Goal: Information Seeking & Learning: Check status

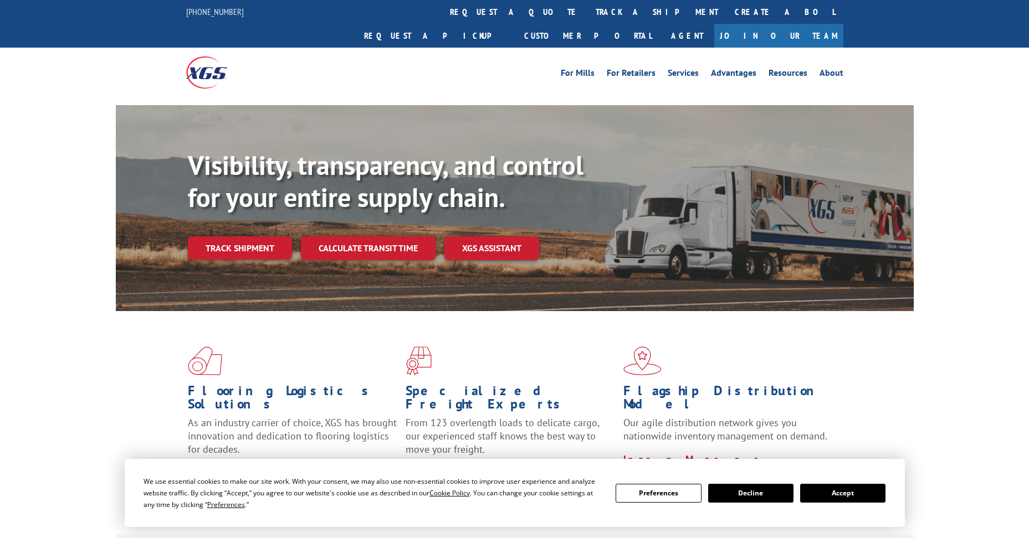
click at [253, 240] on div "Visibility, transparency, and control for your entire supply chain. Track shipm…" at bounding box center [551, 227] width 726 height 155
click at [249, 237] on link "Track shipment" at bounding box center [240, 248] width 104 height 23
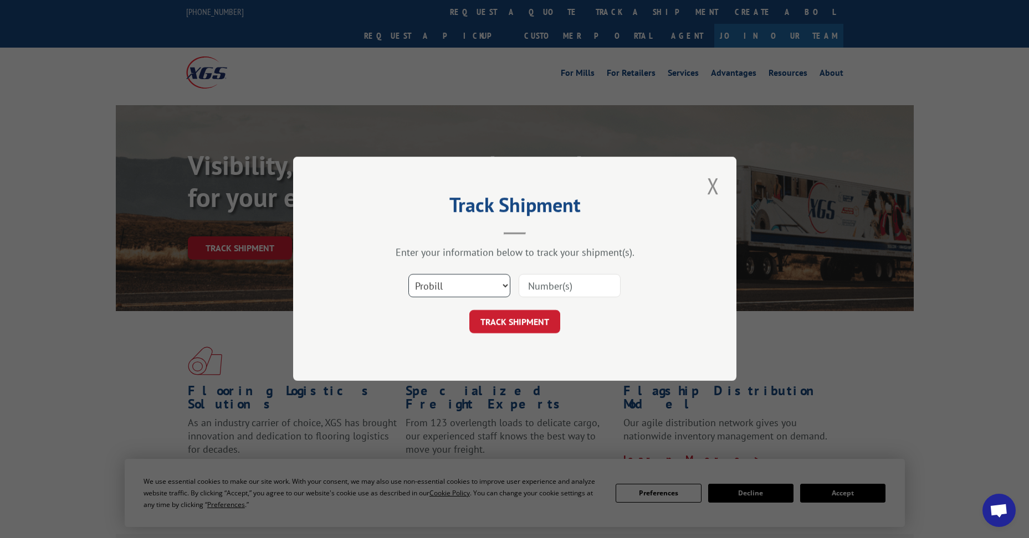
click at [428, 283] on select "Select category... Probill BOL PO" at bounding box center [459, 286] width 102 height 23
select select "bol"
click at [408, 275] on select "Select category... Probill BOL PO" at bounding box center [459, 286] width 102 height 23
click at [550, 287] on input at bounding box center [569, 286] width 102 height 23
paste input "5956147"
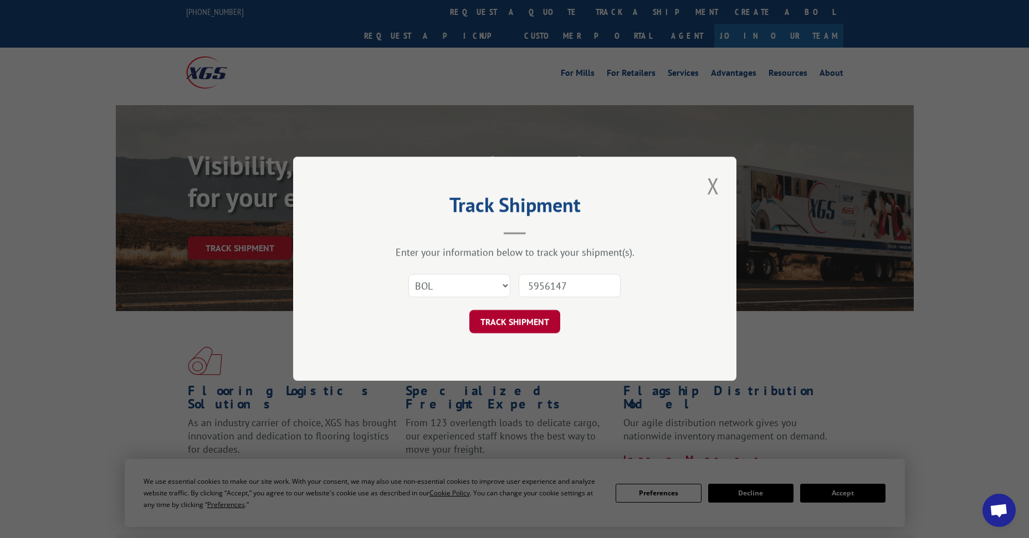
type input "5956147"
click at [538, 324] on button "TRACK SHIPMENT" at bounding box center [514, 322] width 91 height 23
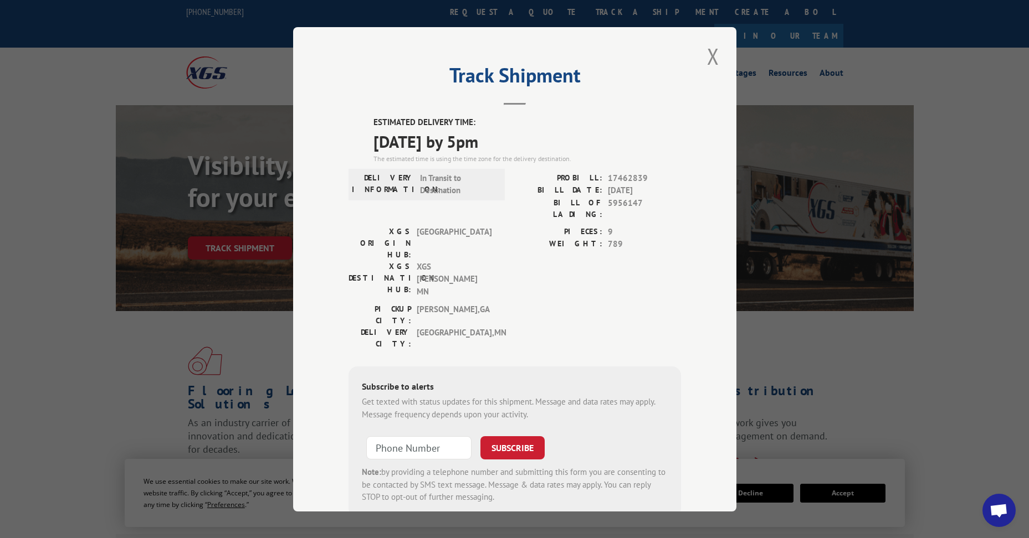
click at [704, 55] on button "Close modal" at bounding box center [713, 56] width 19 height 30
